Goal: Entertainment & Leisure: Consume media (video, audio)

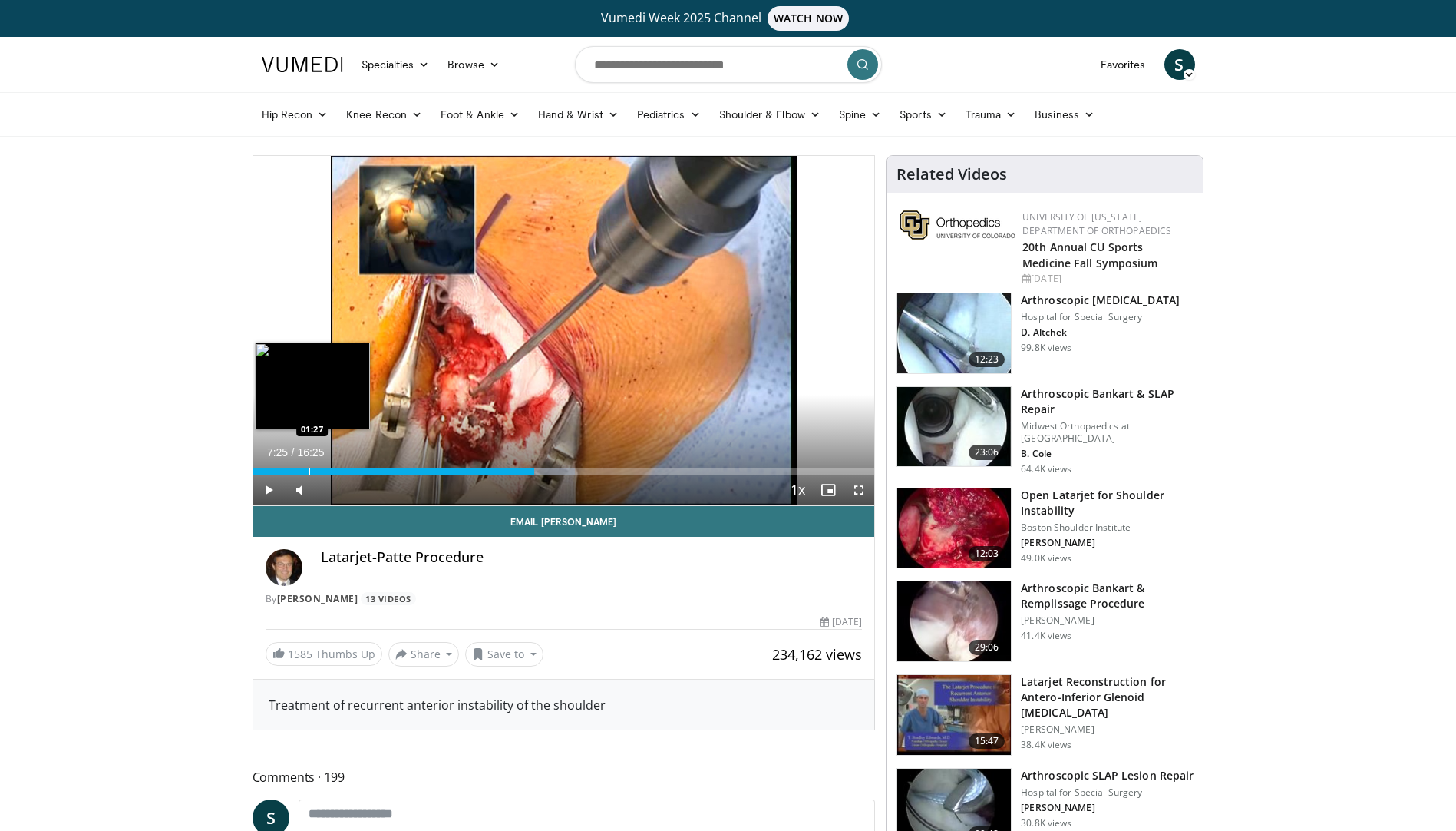
click at [308, 472] on div "Progress Bar" at bounding box center [309, 471] width 2 height 6
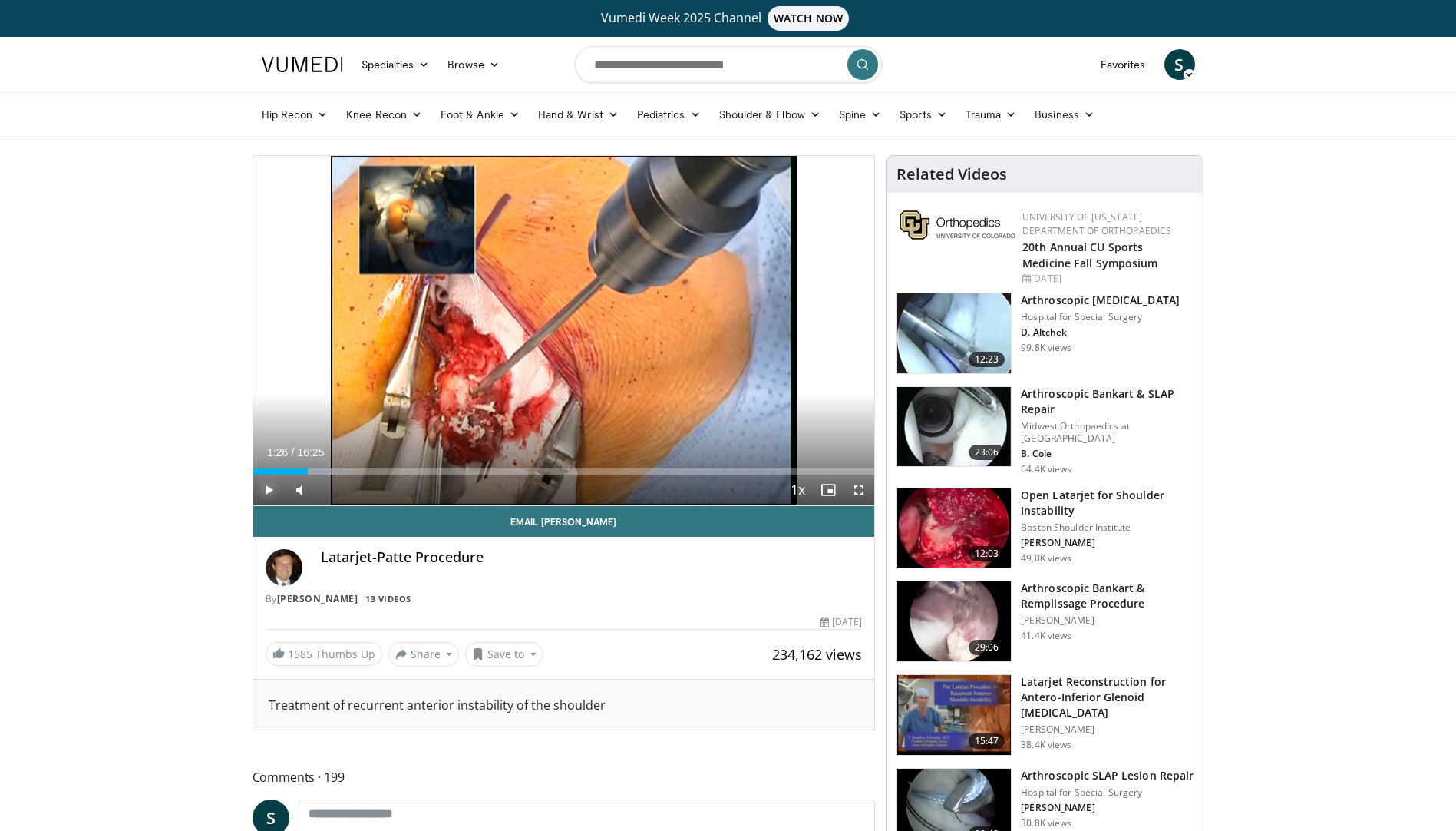
click at [268, 488] on span "Video Player" at bounding box center [268, 489] width 31 height 31
click at [856, 490] on span "Video Player" at bounding box center [858, 489] width 31 height 31
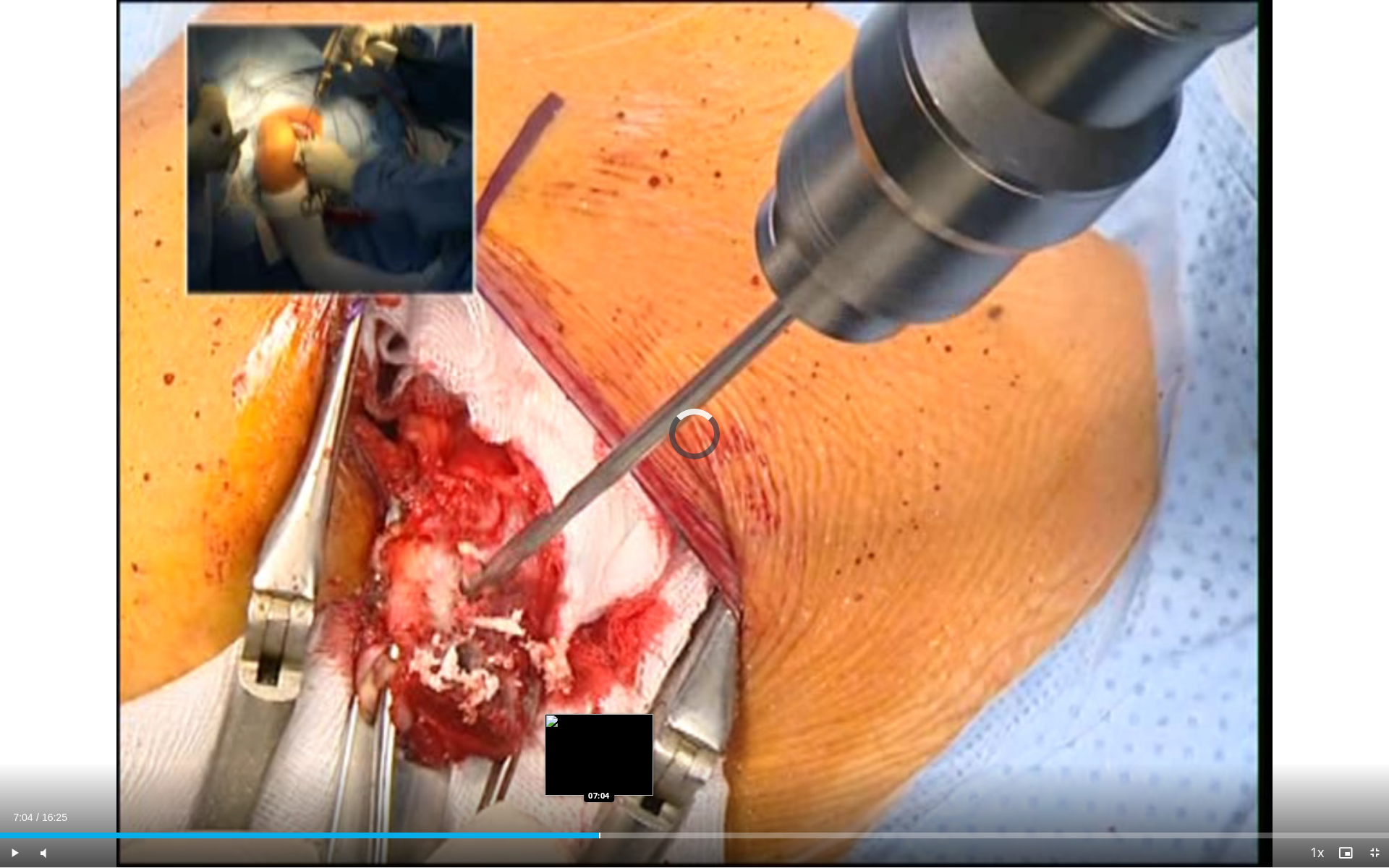
click at [599, 782] on div "Progress Bar" at bounding box center [600, 835] width 2 height 6
click at [579, 782] on div "Progress Bar" at bounding box center [580, 835] width 2 height 6
click at [560, 782] on div "Progress Bar" at bounding box center [560, 835] width 2 height 6
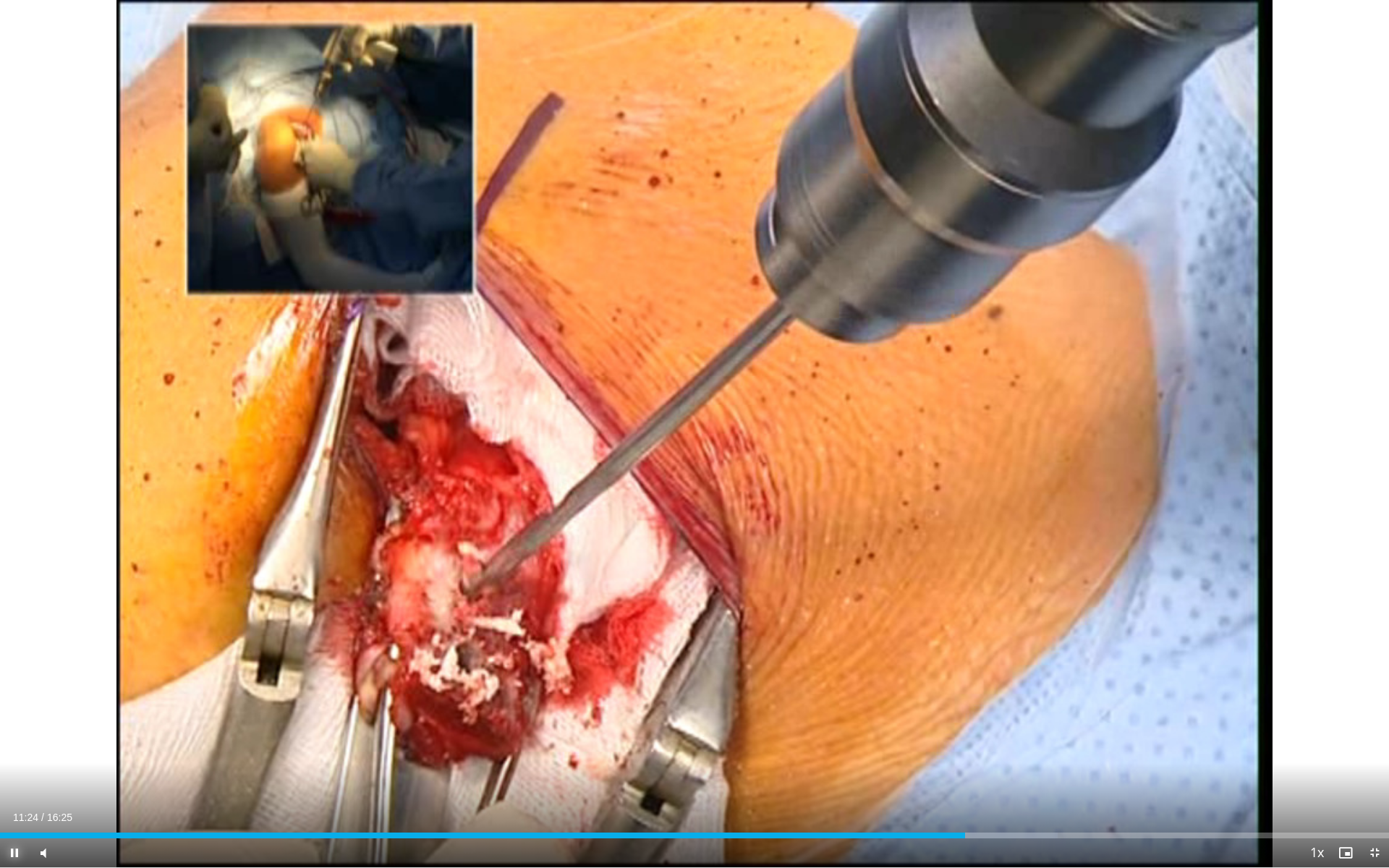
click at [15, 782] on span "Video Player" at bounding box center [14, 852] width 29 height 29
click at [1372, 782] on span "Video Player" at bounding box center [1374, 852] width 29 height 29
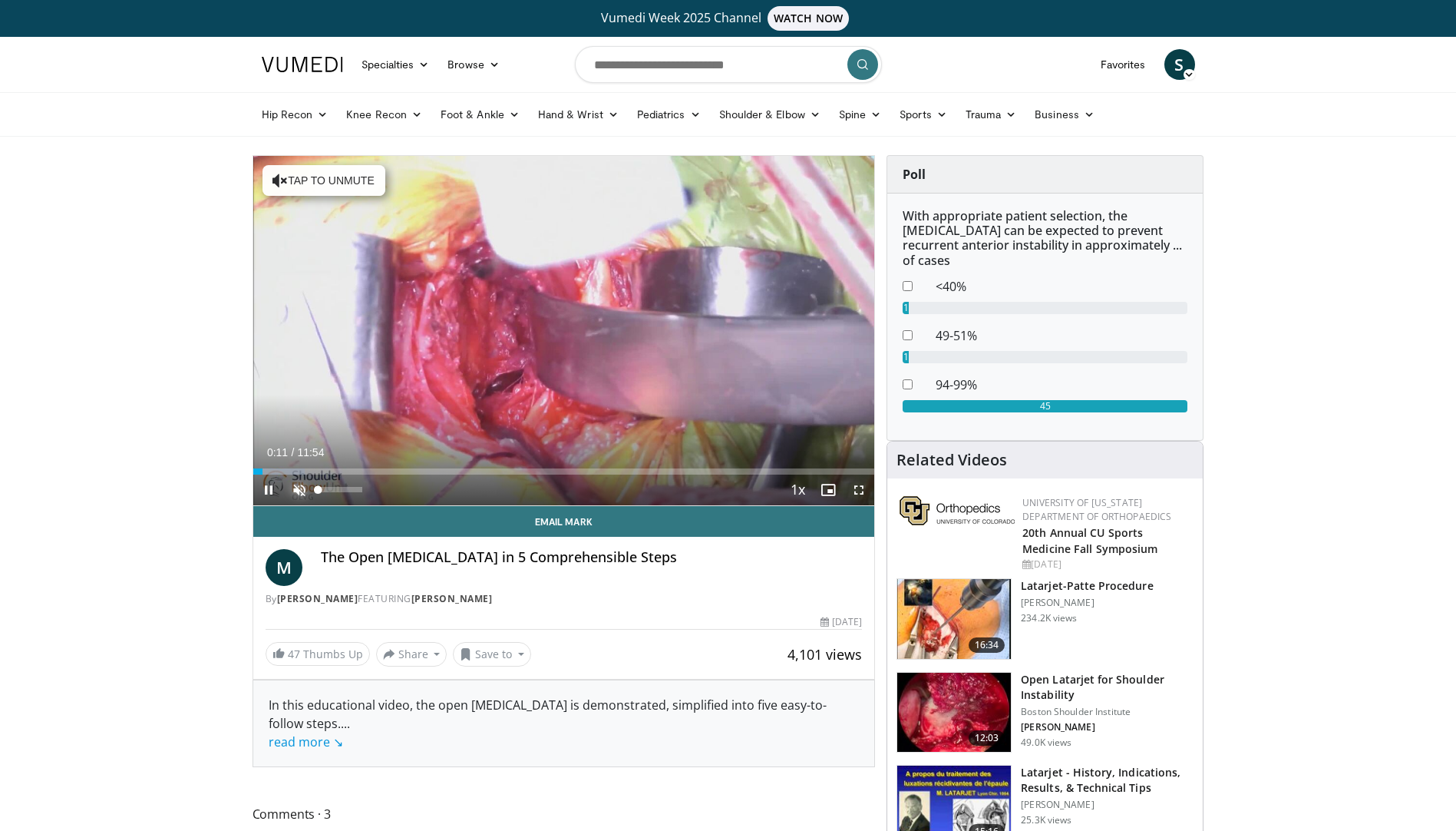
click at [301, 487] on span "Video Player" at bounding box center [299, 489] width 31 height 31
click at [856, 489] on span "Video Player" at bounding box center [858, 489] width 31 height 31
